Goal: Task Accomplishment & Management: Manage account settings

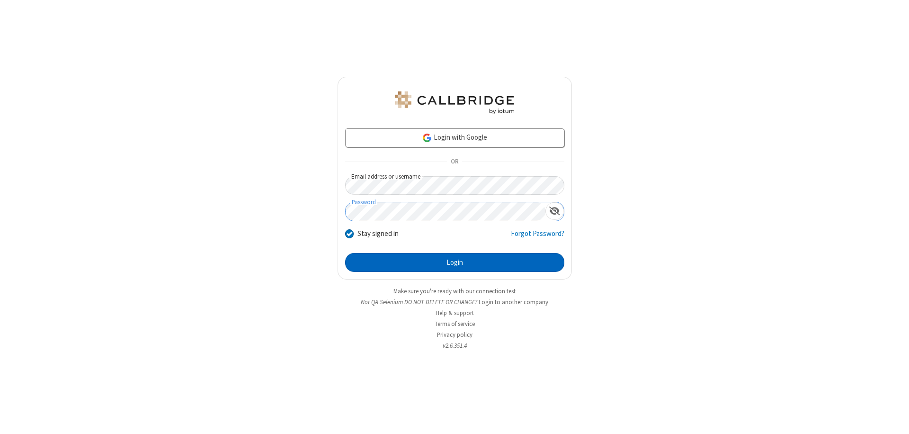
click at [454, 262] on button "Login" at bounding box center [454, 262] width 219 height 19
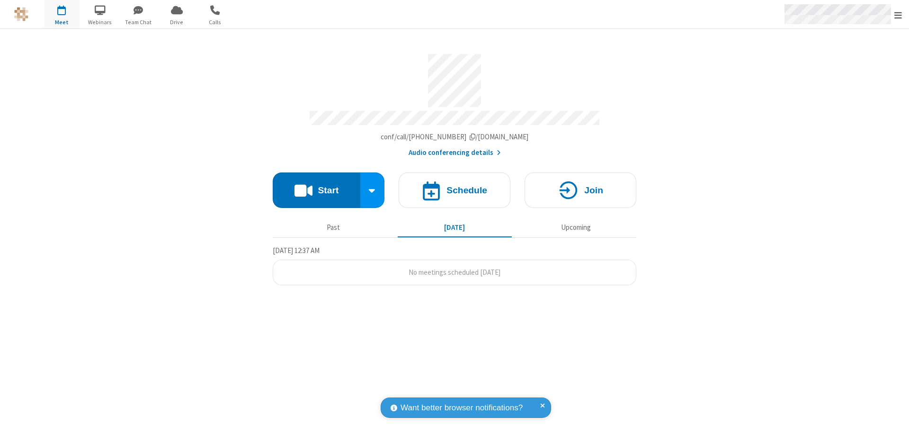
click at [898, 15] on span "Open menu" at bounding box center [898, 14] width 8 height 9
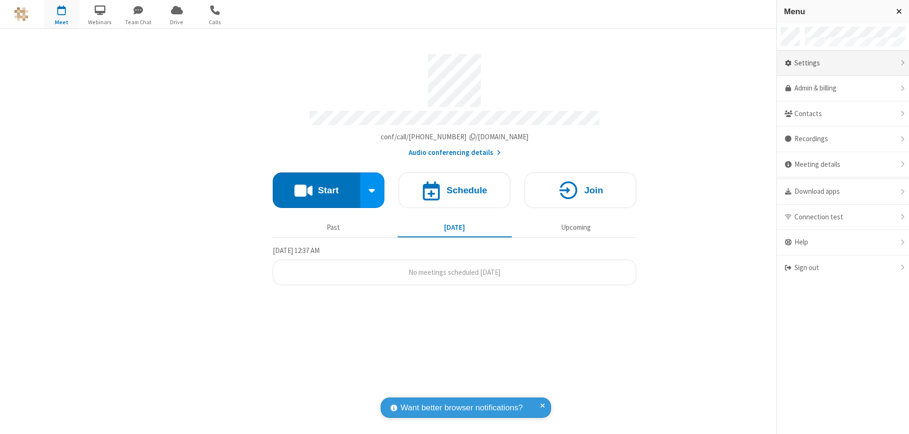
click at [843, 63] on div "Settings" at bounding box center [843, 64] width 132 height 26
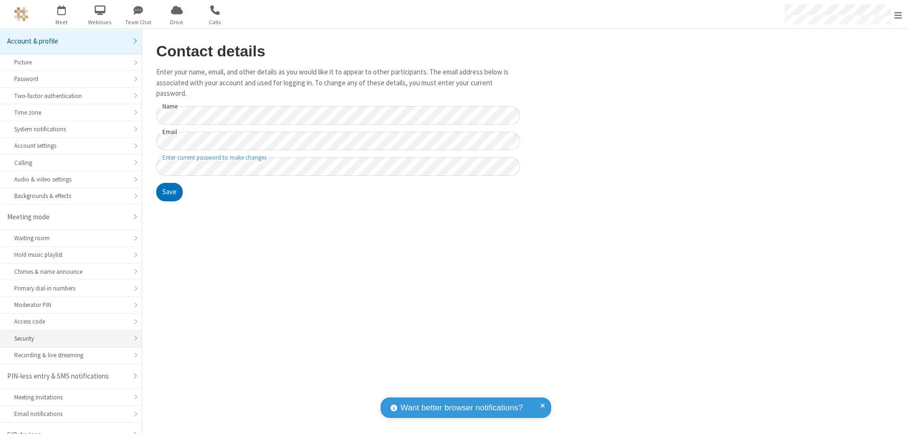
click at [67, 334] on div "Security" at bounding box center [70, 338] width 113 height 9
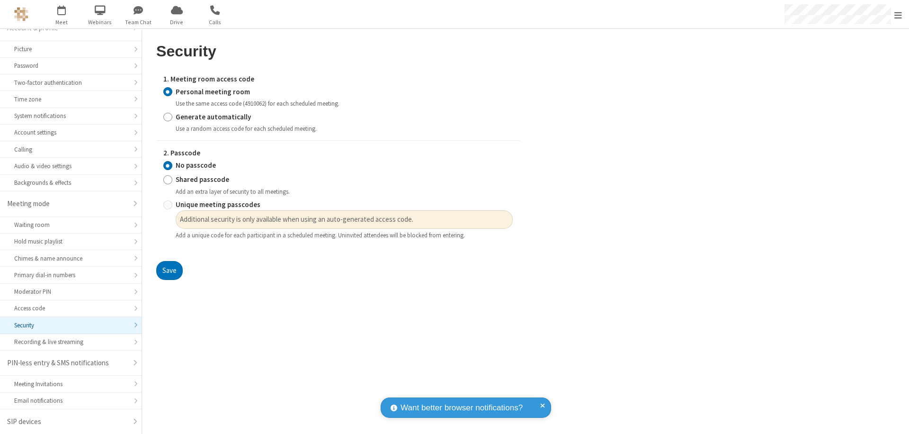
click at [168, 91] on input "Personal meeting room" at bounding box center [167, 92] width 9 height 10
click at [168, 165] on input "No passcode" at bounding box center [167, 165] width 9 height 10
click at [169, 270] on button "Save" at bounding box center [169, 270] width 27 height 19
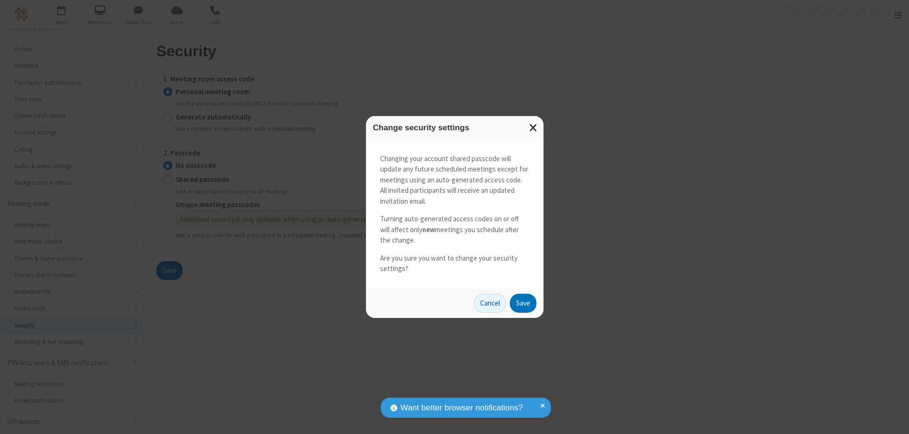
click at [523, 303] on button "Save" at bounding box center [523, 303] width 27 height 19
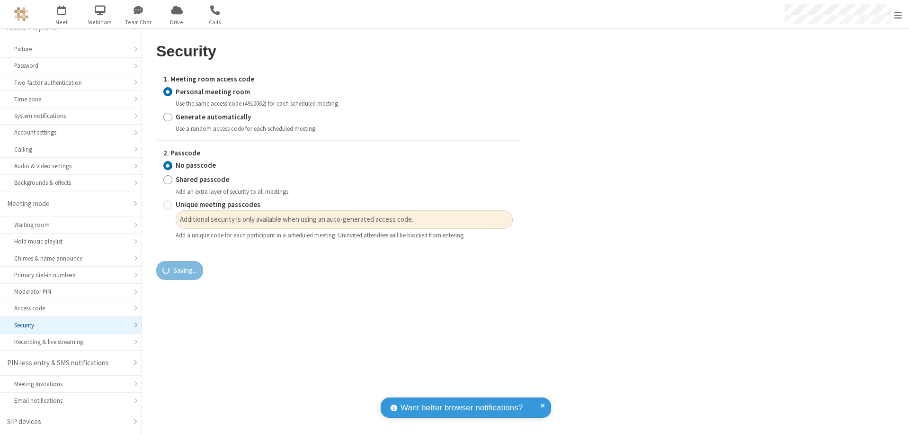
click at [898, 15] on span "Open menu" at bounding box center [898, 14] width 8 height 9
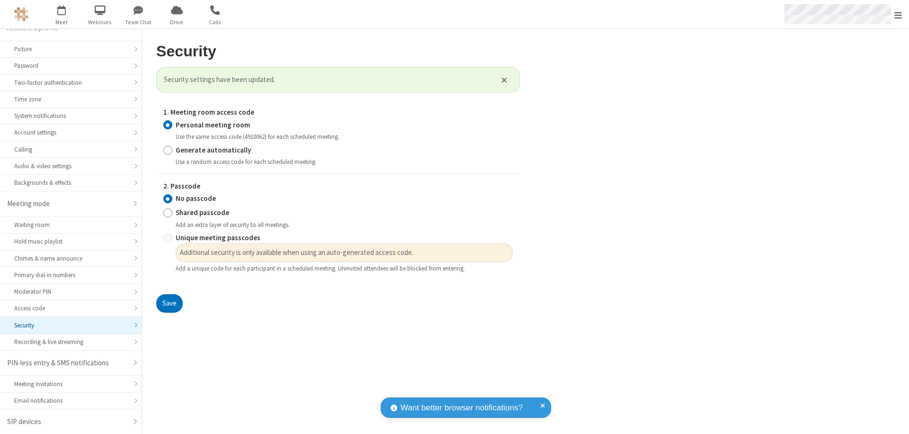
click at [62, 14] on span "button" at bounding box center [62, 10] width 36 height 16
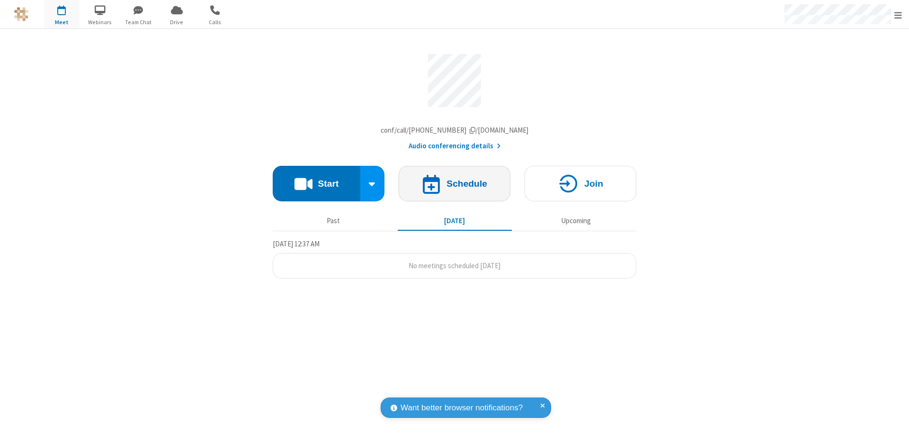
click at [454, 186] on h4 "Schedule" at bounding box center [466, 183] width 41 height 9
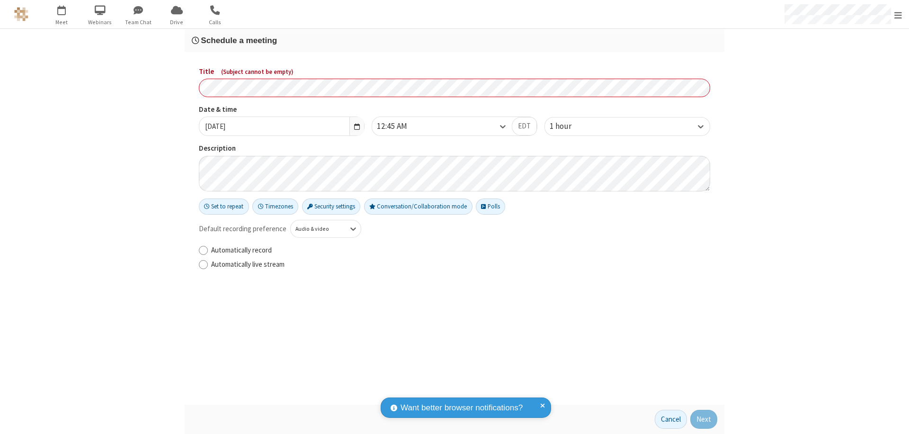
click at [454, 40] on h3 "Schedule a meeting" at bounding box center [454, 40] width 525 height 9
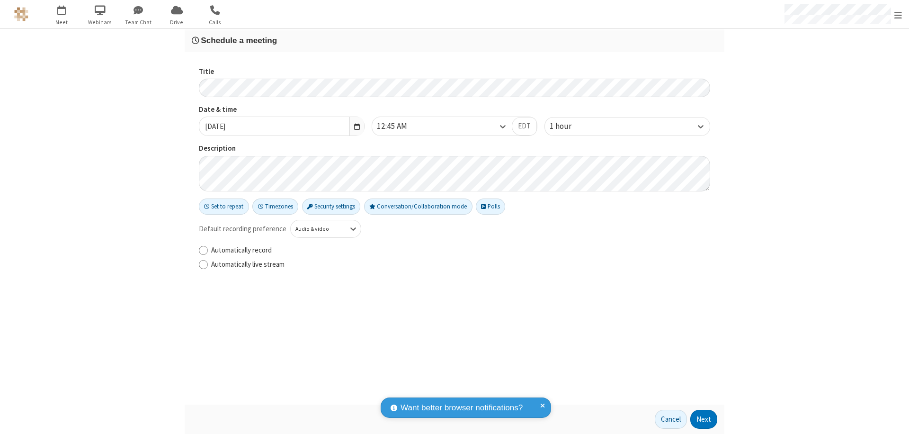
click at [704, 419] on button "Next" at bounding box center [703, 419] width 27 height 19
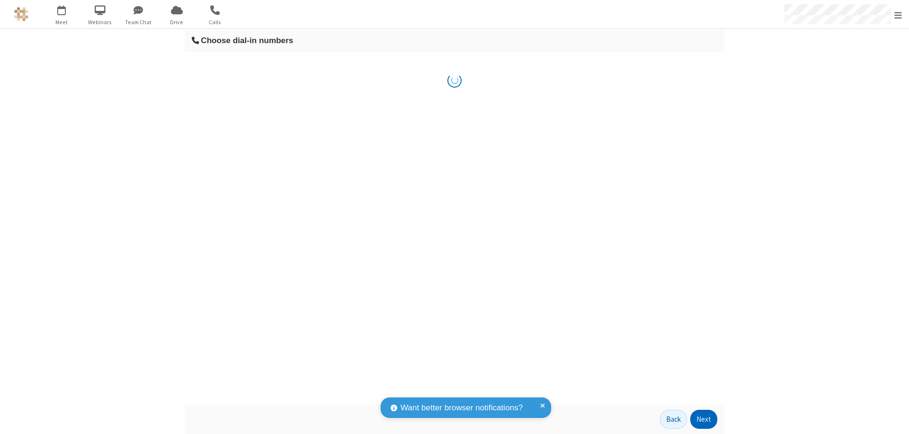
click at [704, 419] on button "Next" at bounding box center [703, 419] width 27 height 19
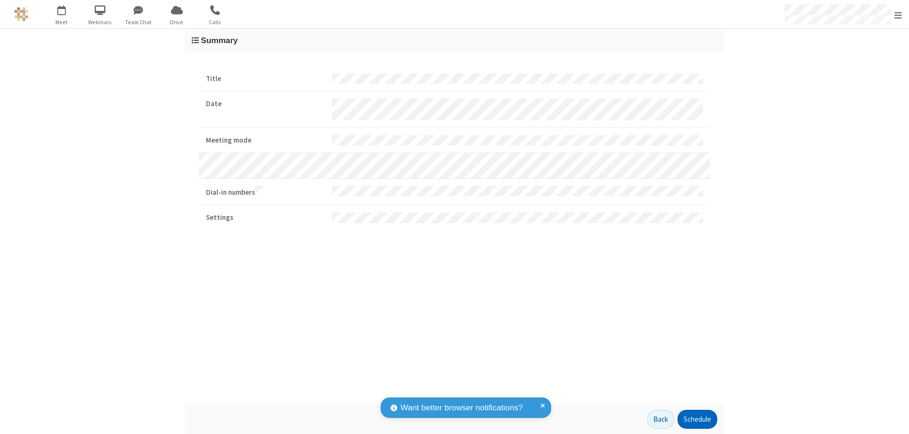
click at [697, 419] on button "Schedule" at bounding box center [697, 419] width 40 height 19
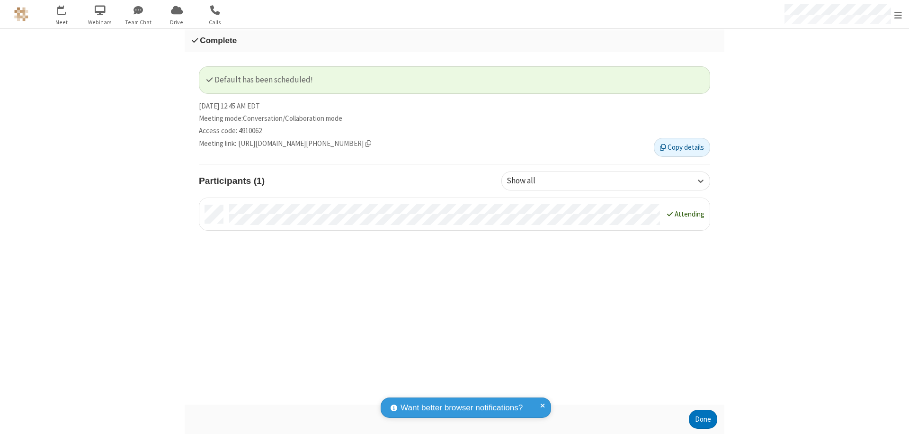
click at [703, 419] on button "Done" at bounding box center [703, 419] width 28 height 19
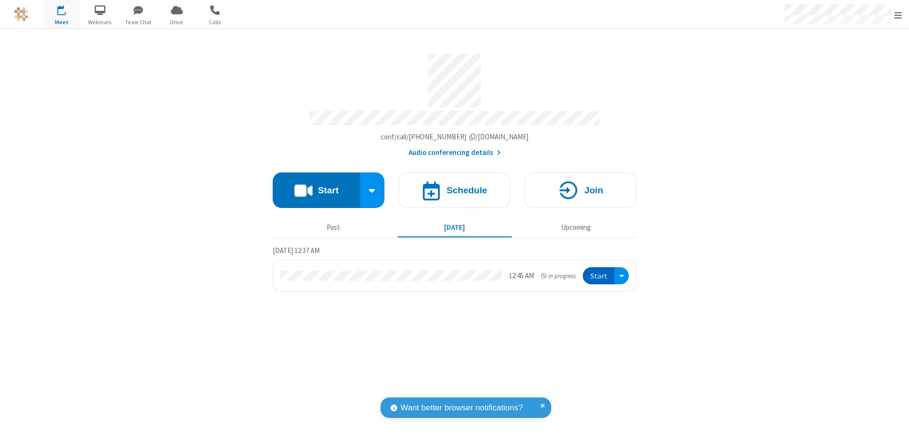
click at [599, 271] on button "Start" at bounding box center [599, 276] width 32 height 18
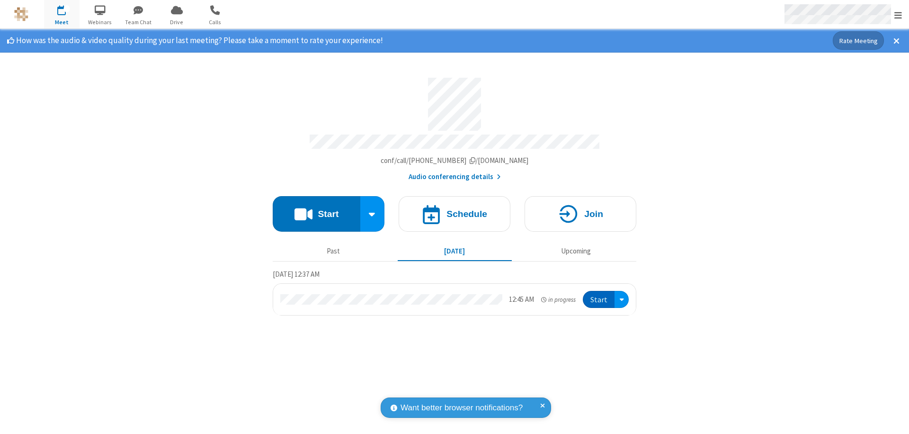
click at [898, 15] on span "Open menu" at bounding box center [898, 14] width 8 height 9
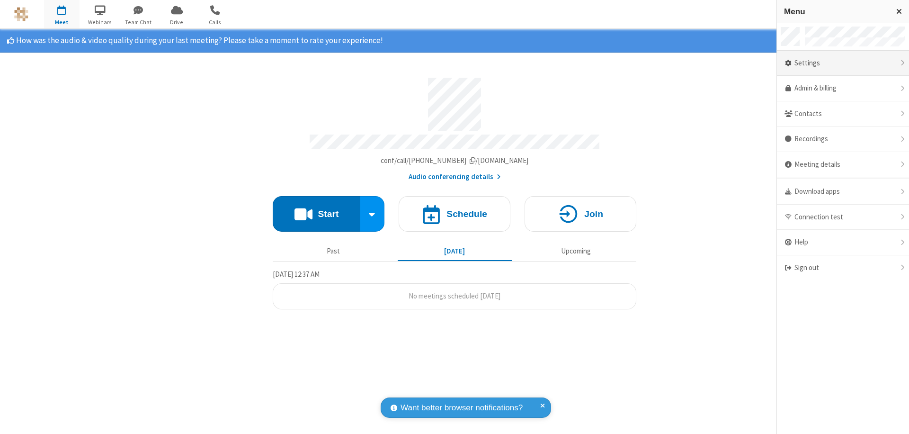
click at [843, 63] on div "Settings" at bounding box center [843, 64] width 132 height 26
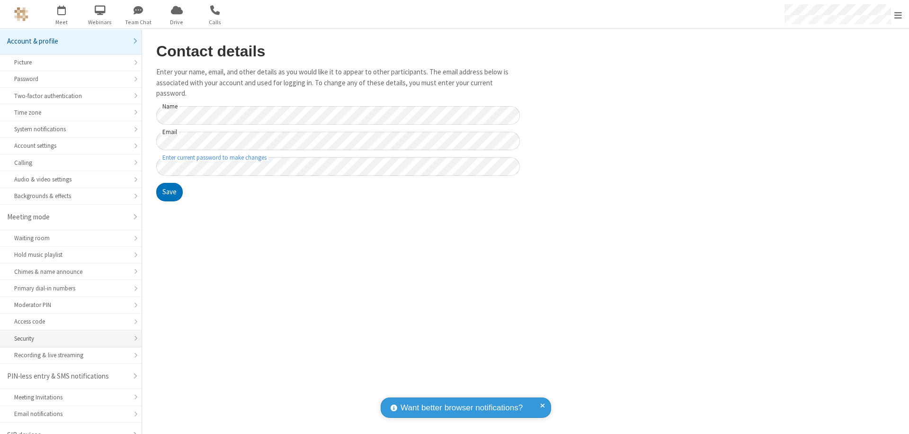
click at [67, 334] on div "Security" at bounding box center [70, 338] width 113 height 9
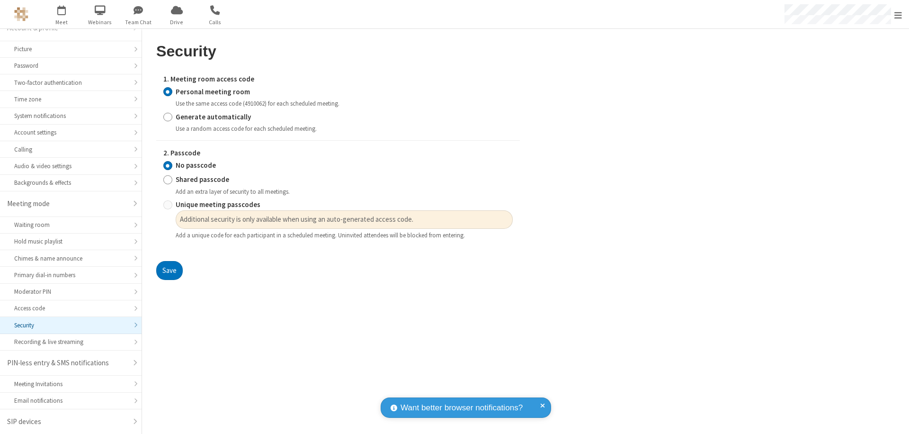
click at [168, 91] on input "Personal meeting room" at bounding box center [167, 92] width 9 height 10
click at [168, 165] on input "No passcode" at bounding box center [167, 165] width 9 height 10
click at [169, 270] on button "Save" at bounding box center [169, 270] width 27 height 19
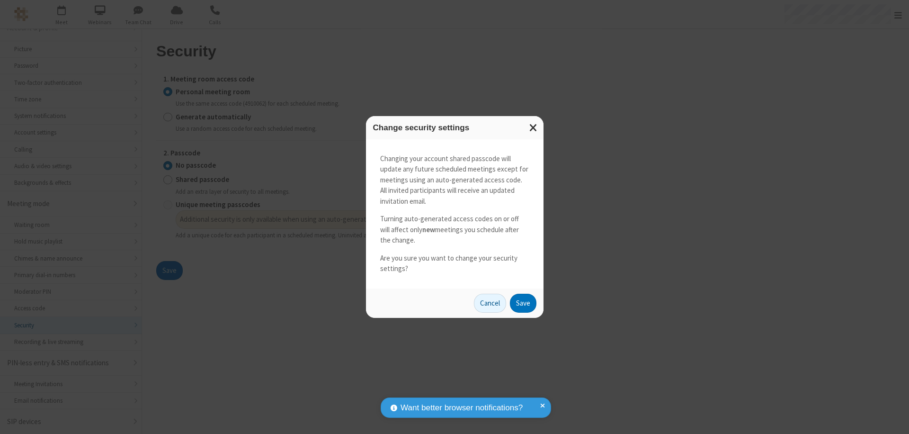
click at [523, 303] on button "Save" at bounding box center [523, 303] width 27 height 19
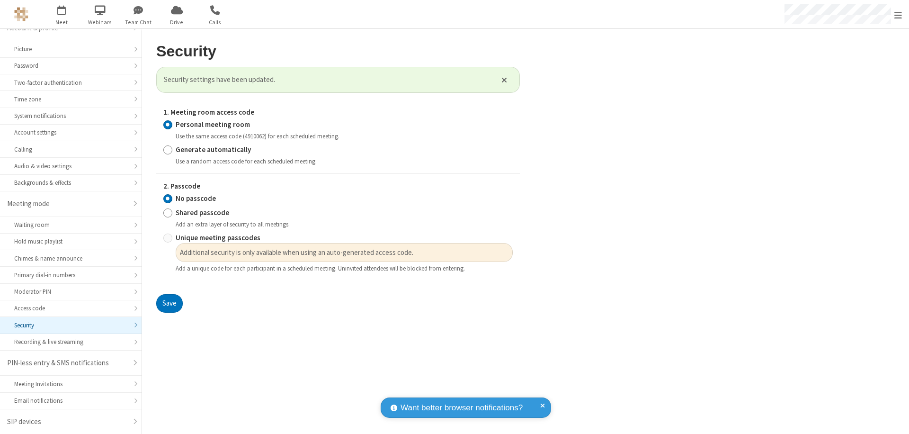
click at [898, 14] on span "Open menu" at bounding box center [898, 14] width 8 height 9
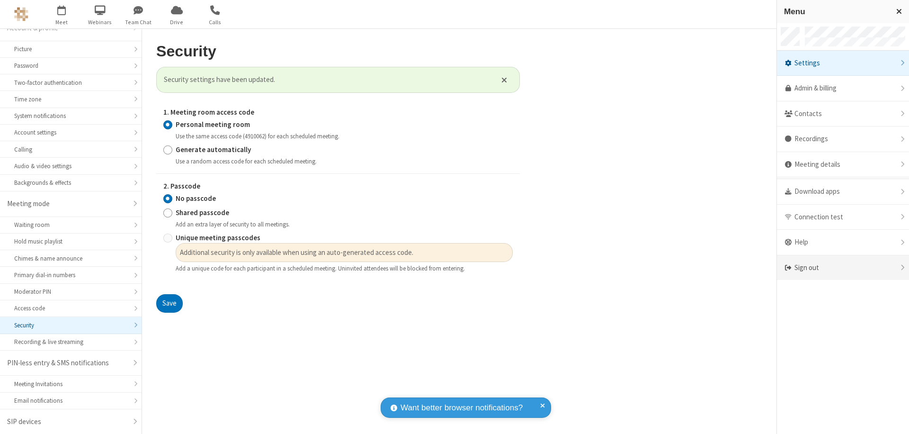
click at [843, 267] on div "Sign out" at bounding box center [843, 267] width 132 height 25
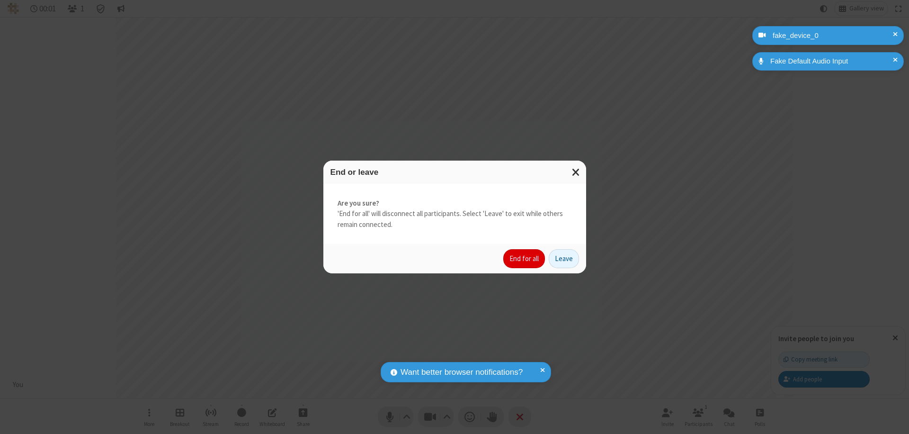
click at [525, 258] on button "End for all" at bounding box center [524, 258] width 42 height 19
